Goal: Task Accomplishment & Management: Manage account settings

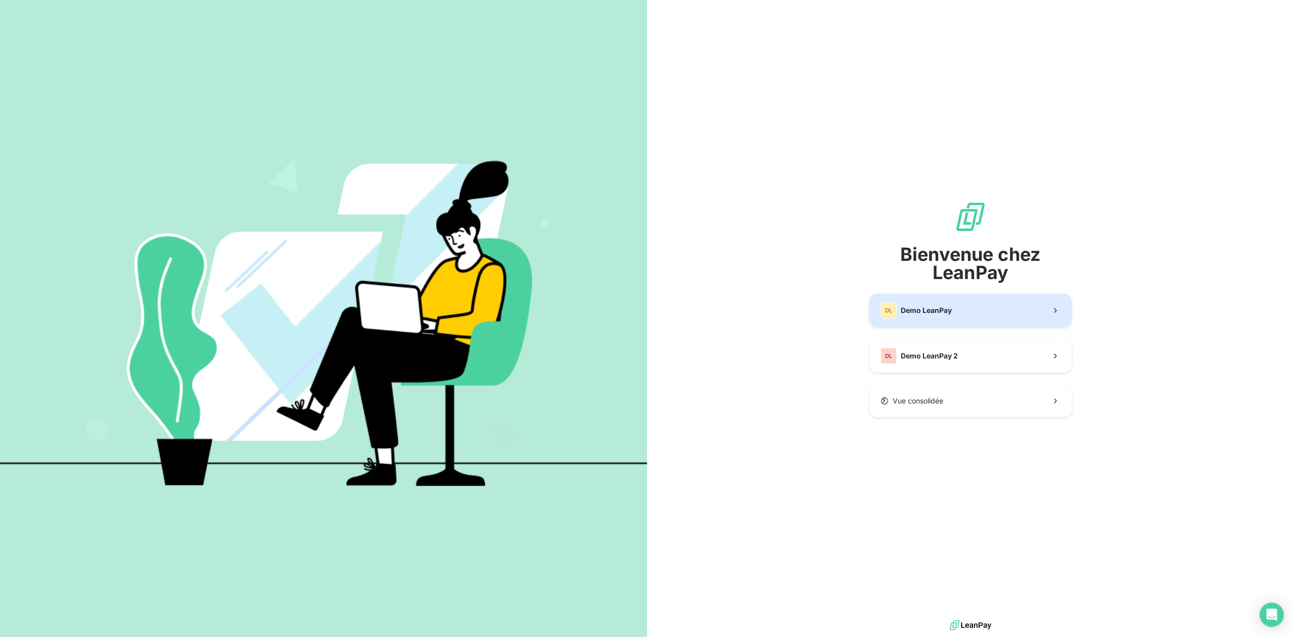
click at [979, 323] on button "DL Demo LeanPay" at bounding box center [971, 310] width 202 height 33
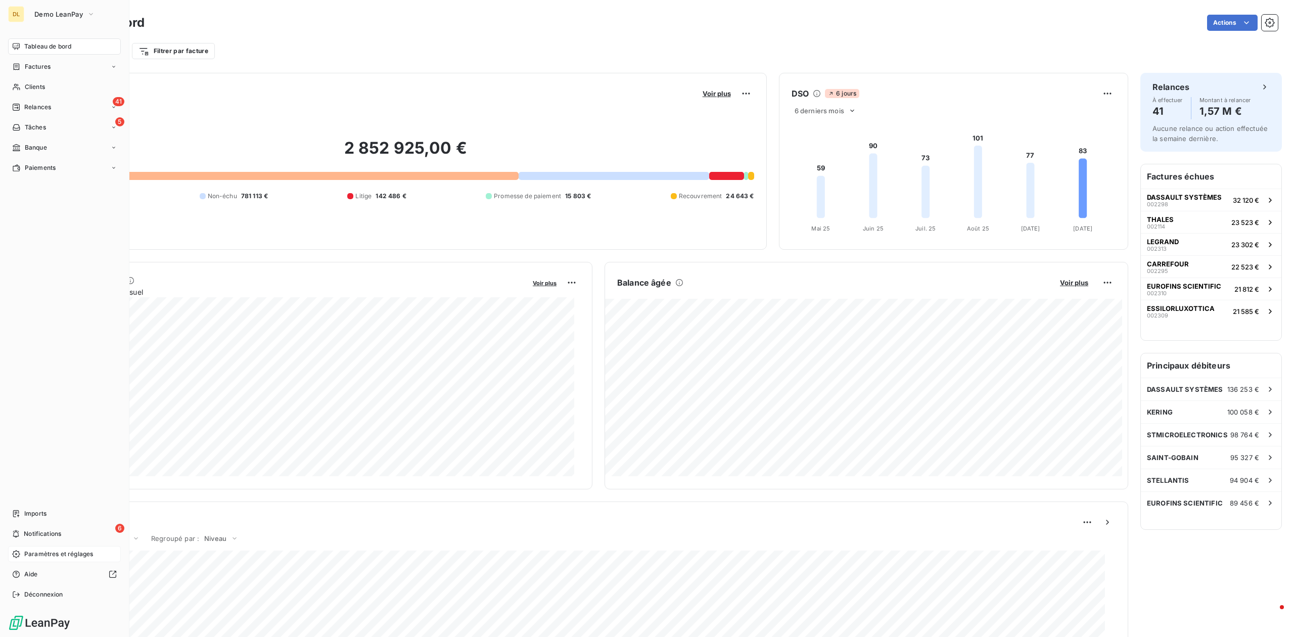
click at [42, 551] on span "Paramètres et réglages" at bounding box center [58, 554] width 69 height 9
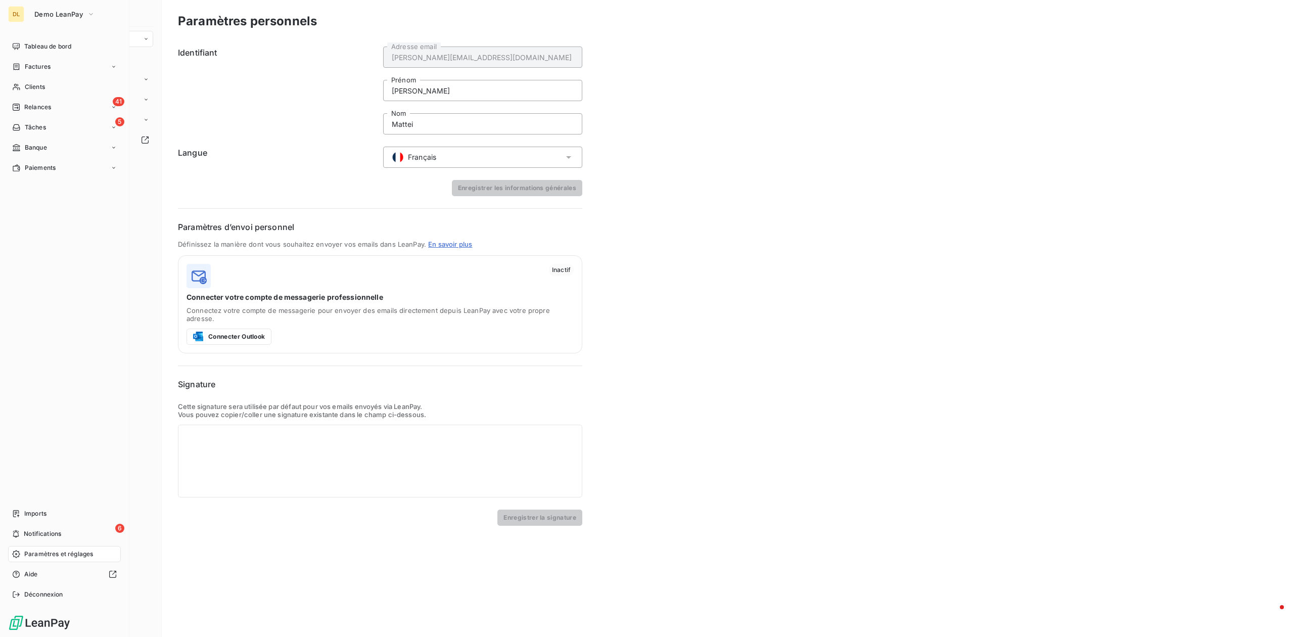
click at [35, 553] on span "Paramètres et réglages" at bounding box center [58, 554] width 69 height 9
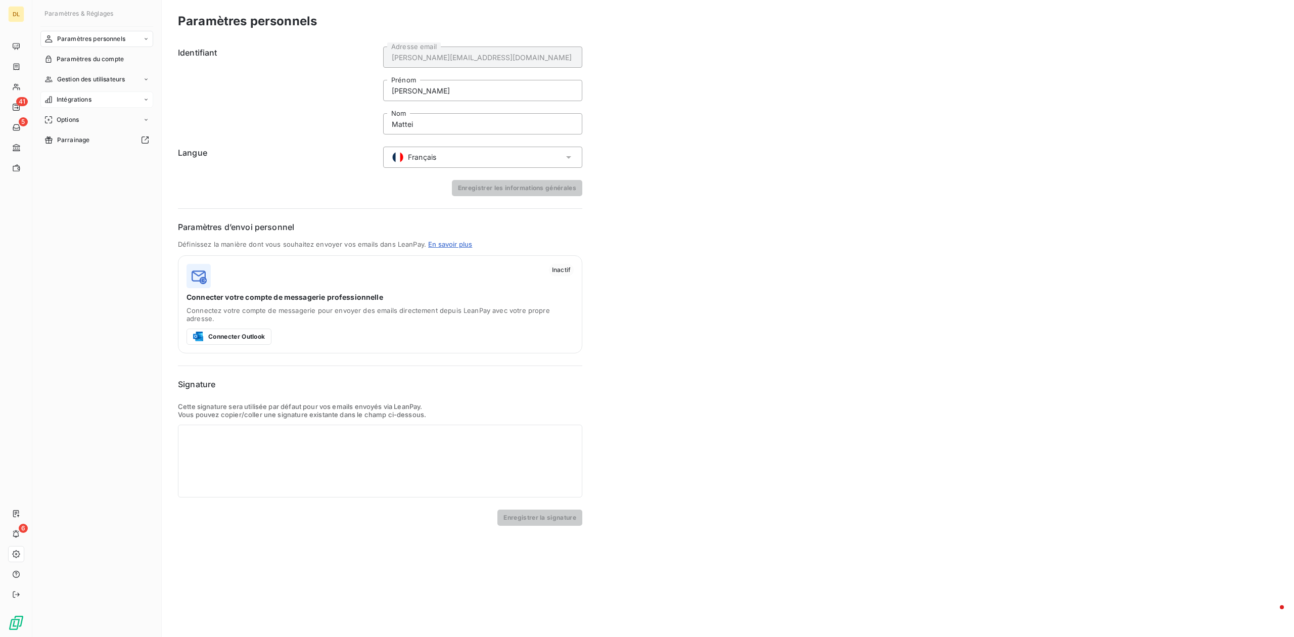
click at [96, 98] on div "Intégrations" at bounding box center [96, 100] width 113 height 16
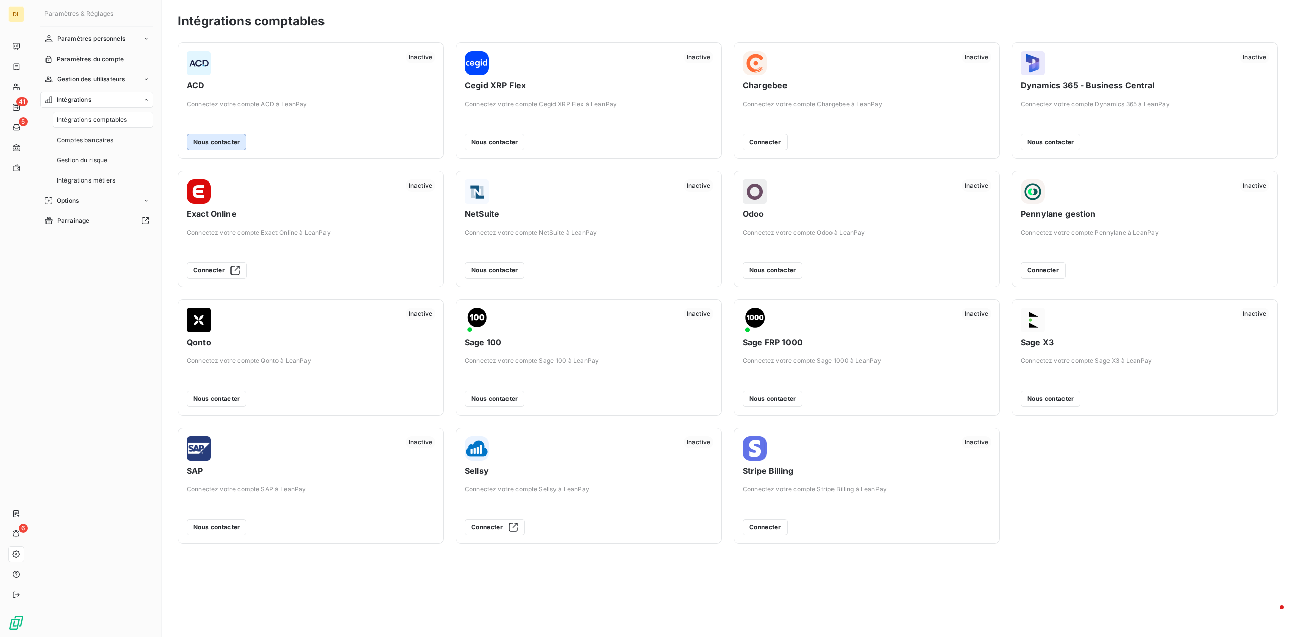
click at [223, 143] on button "Nous contacter" at bounding box center [217, 142] width 60 height 16
